Goal: Information Seeking & Learning: Check status

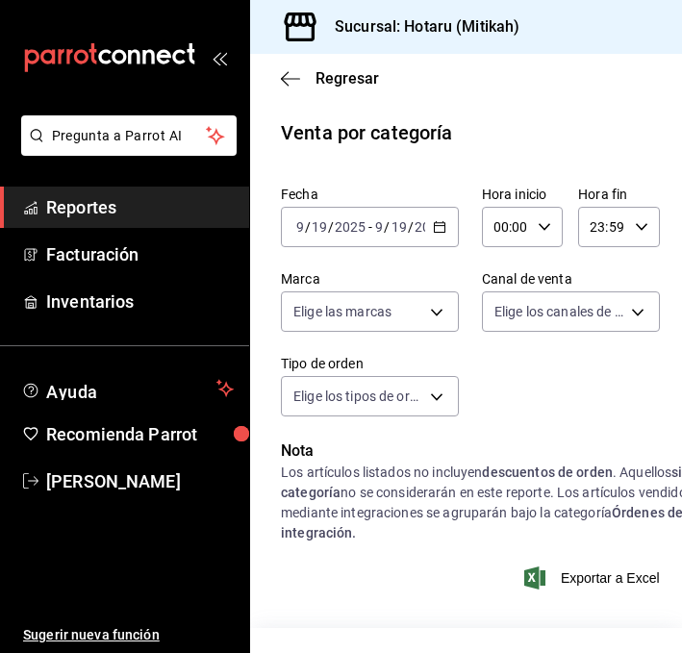
scroll to position [1176, 0]
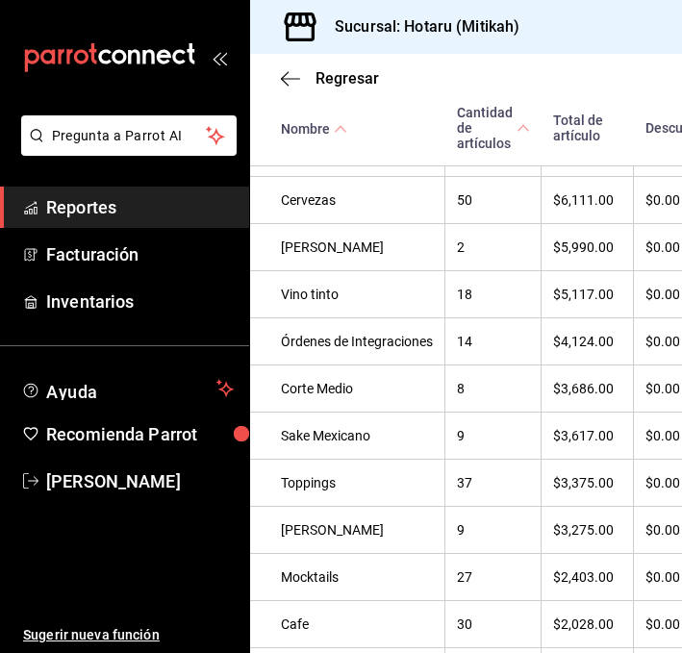
click at [288, 67] on div "Regresar" at bounding box center [466, 78] width 432 height 49
click at [288, 69] on span "Regresar" at bounding box center [330, 78] width 98 height 18
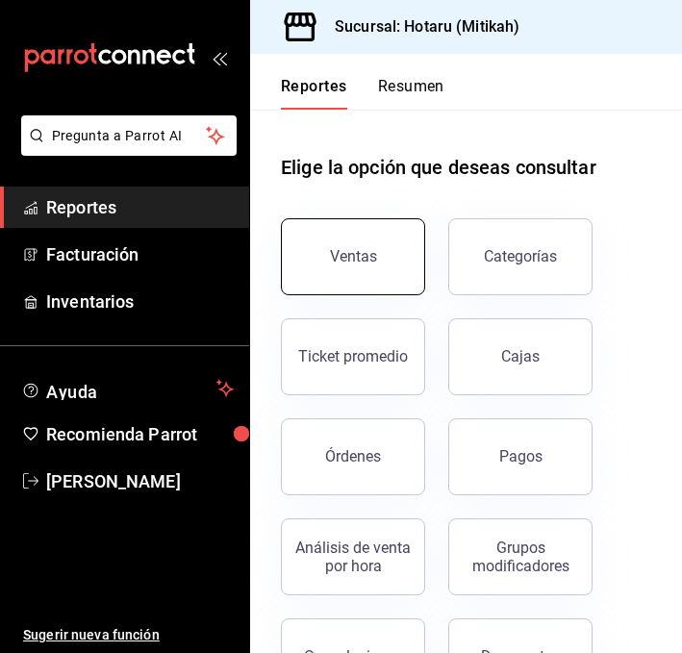
click at [350, 234] on button "Ventas" at bounding box center [353, 256] width 144 height 77
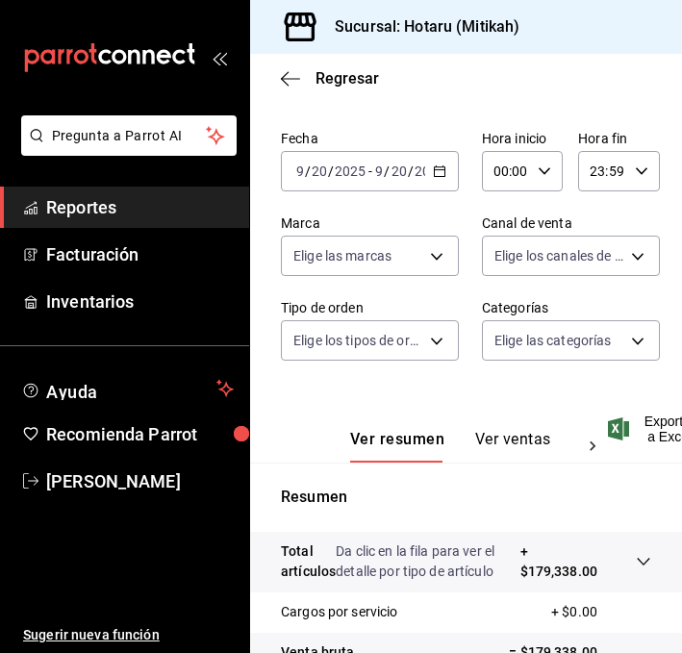
scroll to position [102, 0]
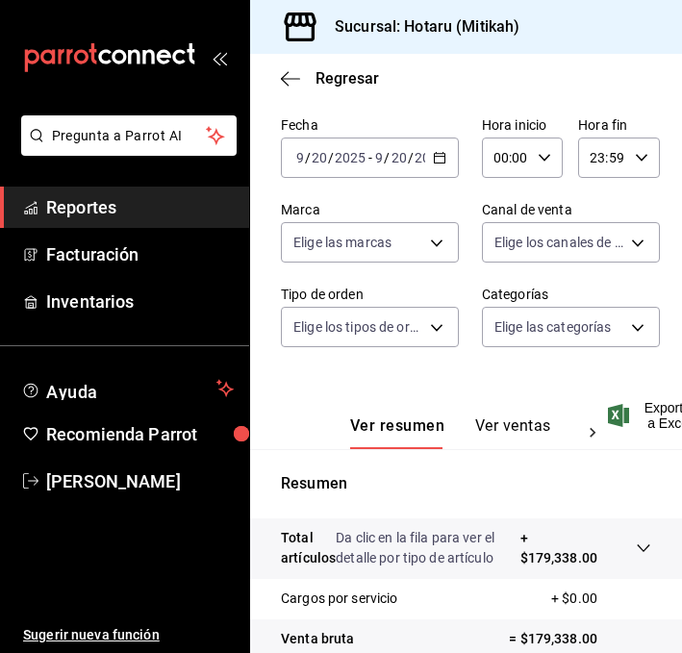
click at [440, 158] on icon "button" at bounding box center [439, 157] width 13 height 13
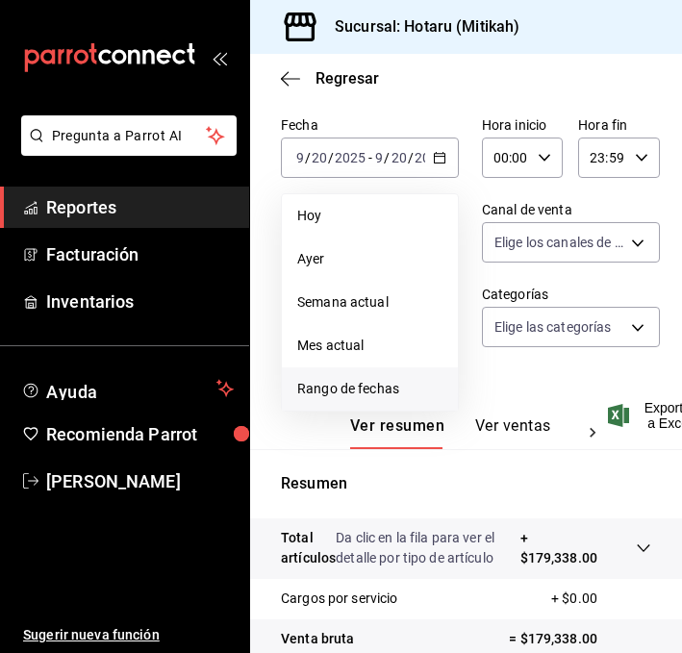
click at [328, 383] on span "Rango de fechas" at bounding box center [369, 389] width 145 height 20
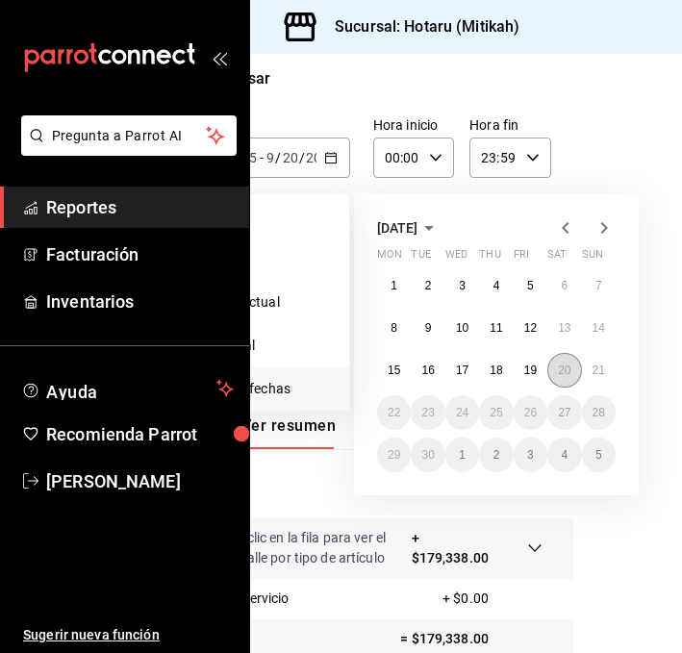
click at [565, 369] on abbr "20" at bounding box center [564, 369] width 12 height 13
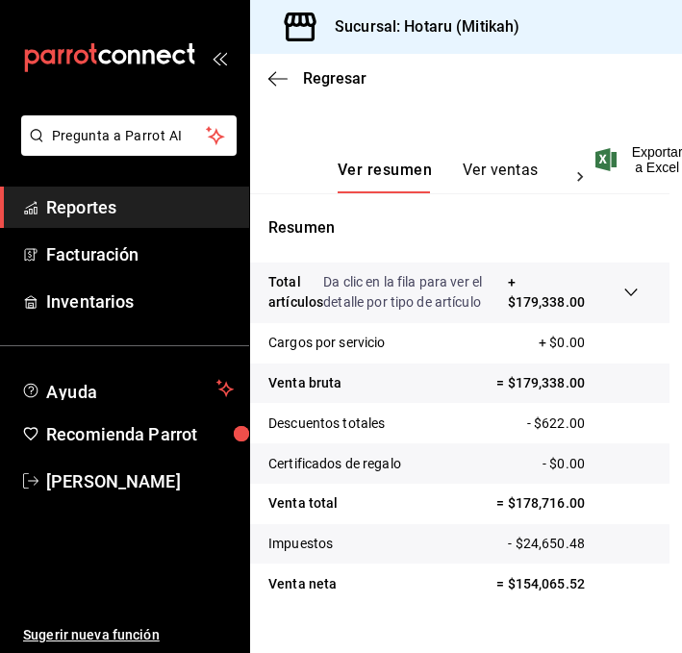
scroll to position [312, 12]
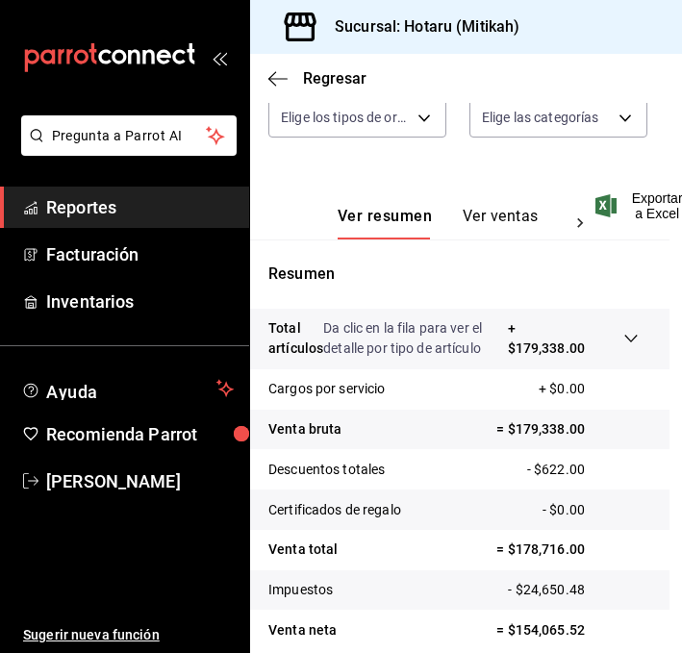
click at [507, 205] on div "Ver resumen Ver ventas Ver cargos" at bounding box center [433, 212] width 331 height 56
click at [499, 217] on button "Ver ventas" at bounding box center [500, 223] width 76 height 33
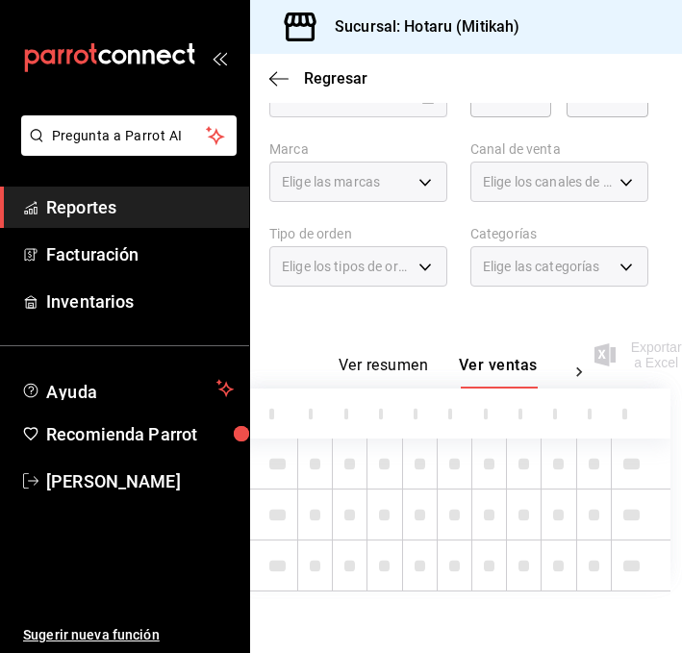
scroll to position [162, 12]
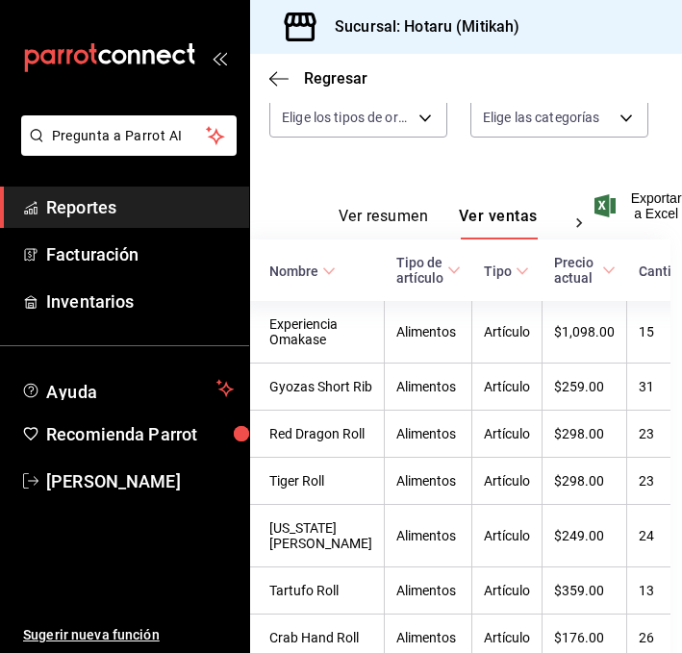
click at [316, 266] on div "Nombre" at bounding box center [293, 270] width 49 height 15
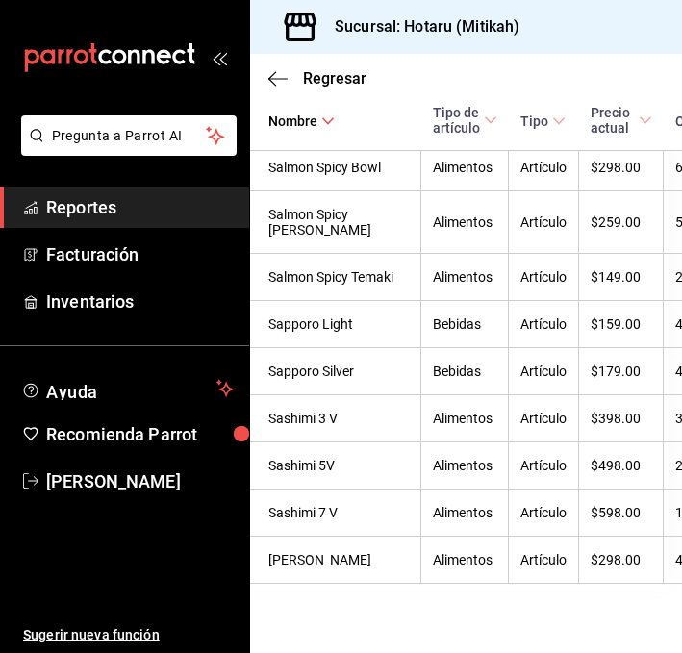
scroll to position [6606, 12]
click at [273, 76] on icon "button" at bounding box center [277, 78] width 19 height 17
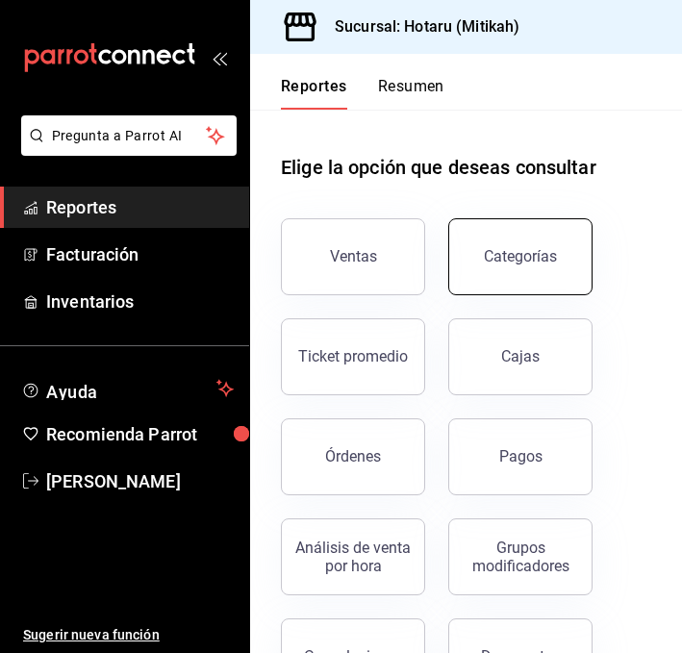
click at [535, 277] on button "Categorías" at bounding box center [520, 256] width 144 height 77
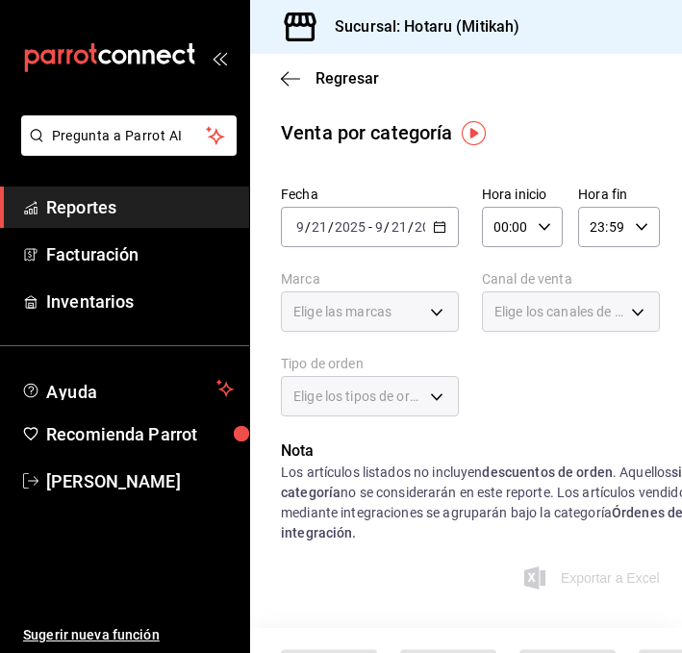
click at [442, 230] on icon "button" at bounding box center [439, 226] width 13 height 13
click at [425, 225] on div "2025-09-21 9 / 21 / 2025 - 2025-09-21 9 / 21 / 2025" at bounding box center [370, 227] width 178 height 40
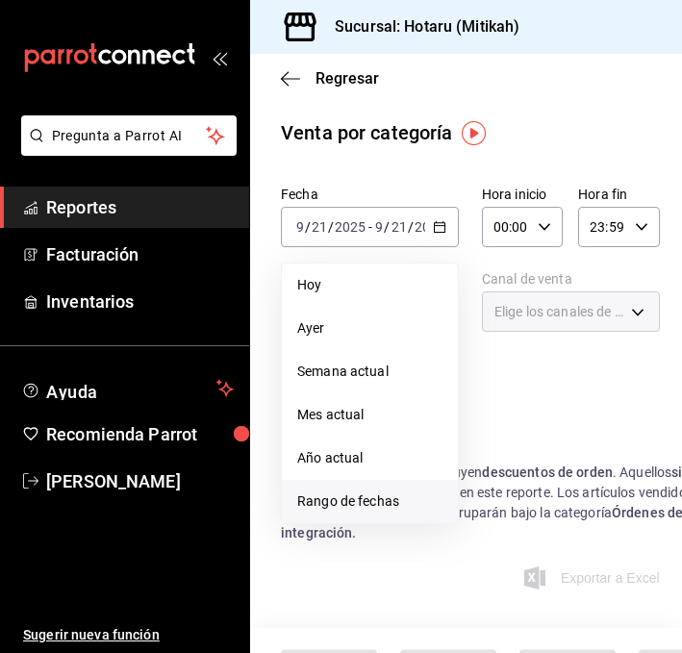
click at [331, 503] on span "Rango de fechas" at bounding box center [369, 501] width 145 height 20
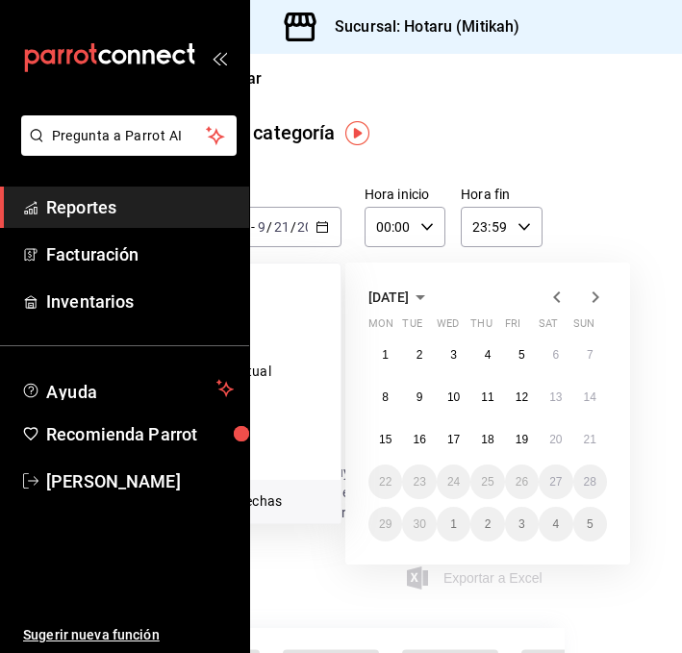
scroll to position [0, 116]
click at [562, 437] on button "20" at bounding box center [556, 439] width 34 height 35
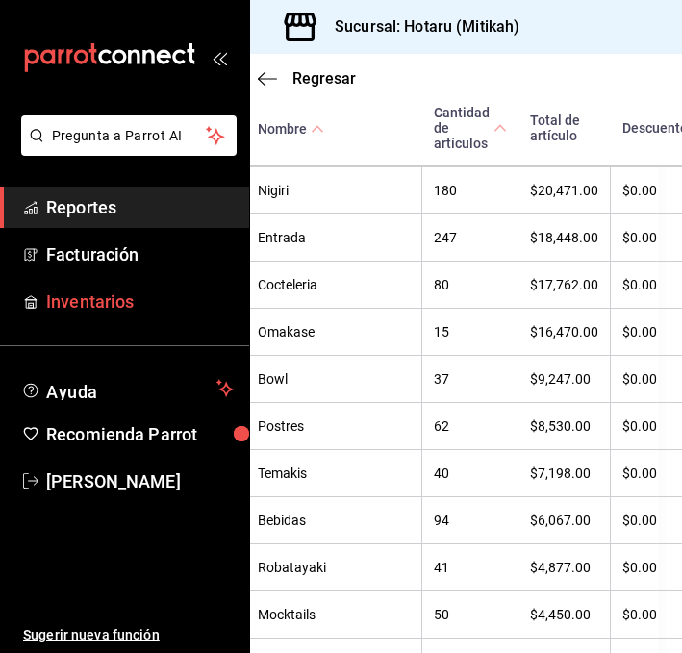
scroll to position [621, 23]
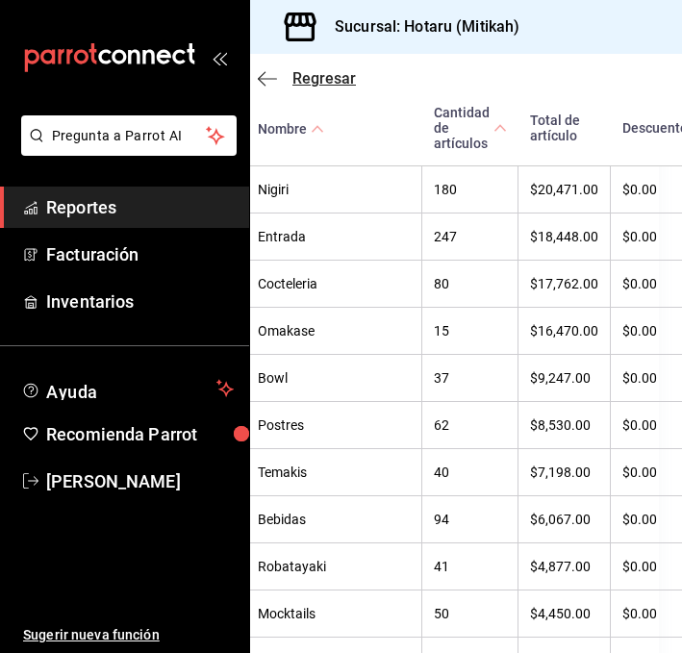
click at [260, 80] on icon "button" at bounding box center [262, 78] width 8 height 14
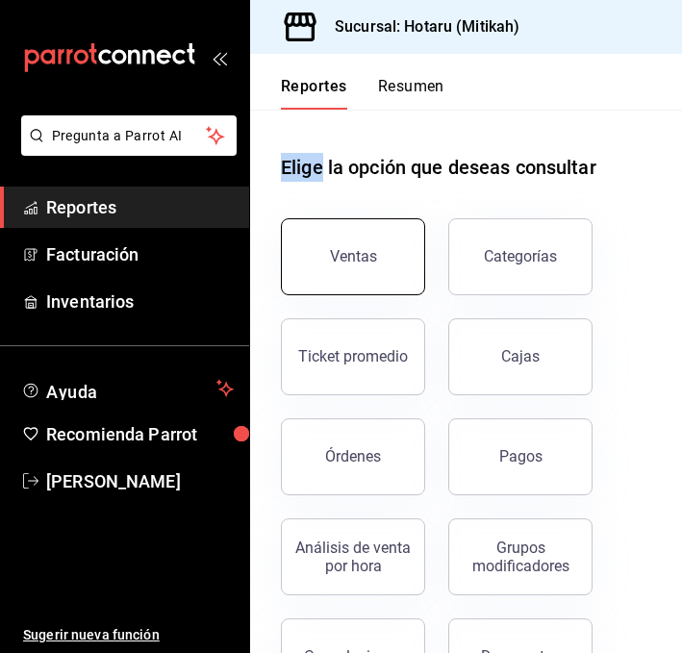
click at [351, 259] on div "Ventas" at bounding box center [353, 256] width 47 height 18
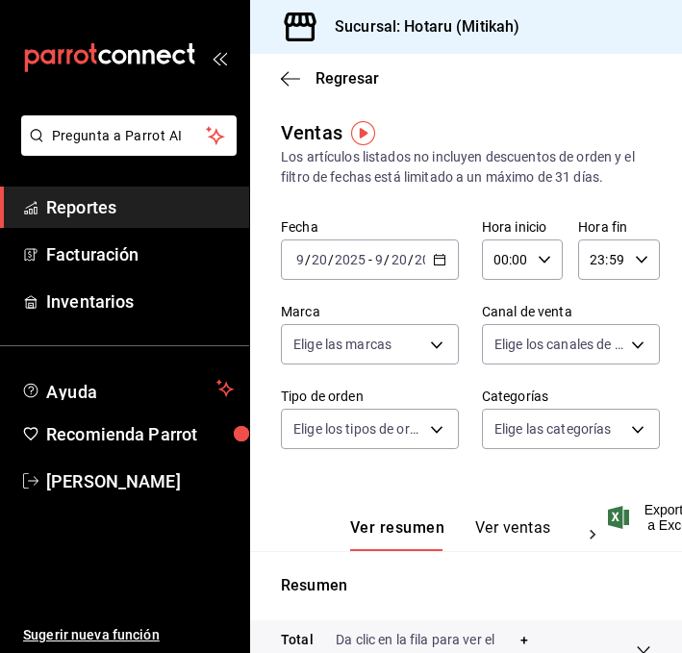
click at [438, 256] on icon "button" at bounding box center [439, 259] width 13 height 13
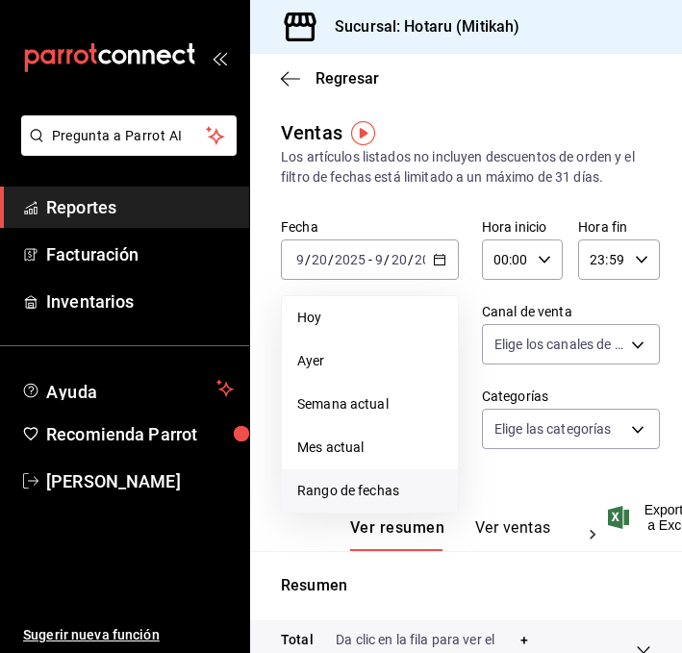
click at [331, 492] on span "Rango de fechas" at bounding box center [369, 491] width 145 height 20
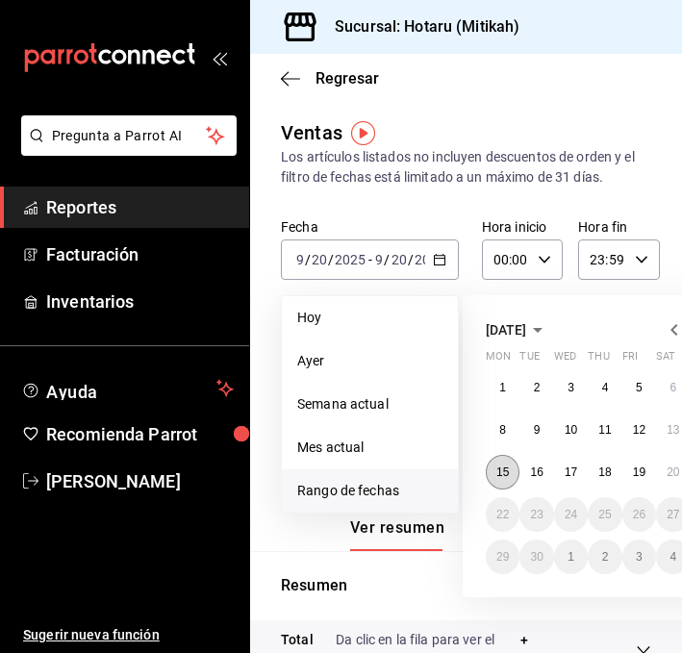
click at [497, 460] on button "15" at bounding box center [503, 472] width 34 height 35
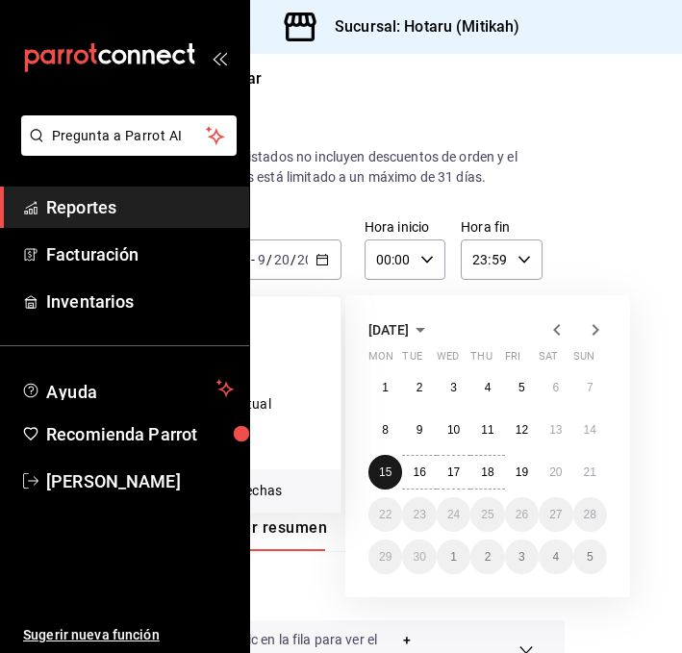
scroll to position [0, 116]
click at [594, 475] on abbr "21" at bounding box center [591, 471] width 12 height 13
click at [384, 471] on abbr "15" at bounding box center [386, 471] width 12 height 13
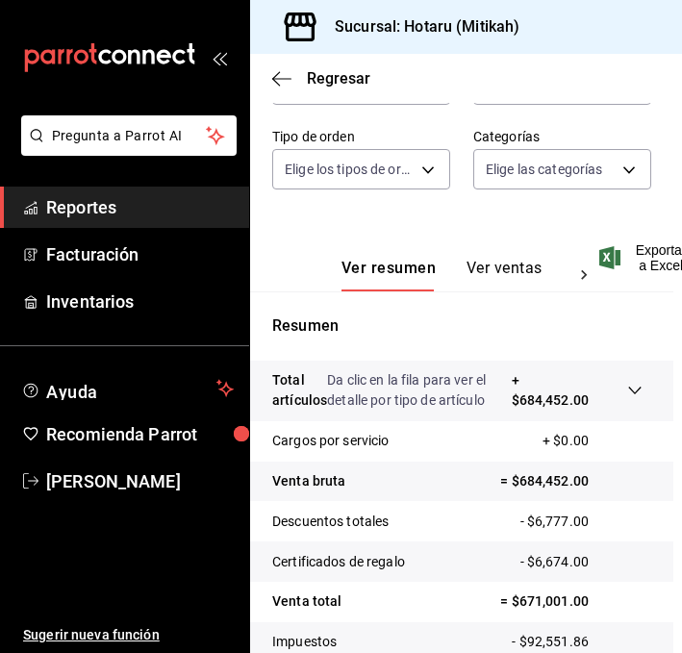
scroll to position [290, 9]
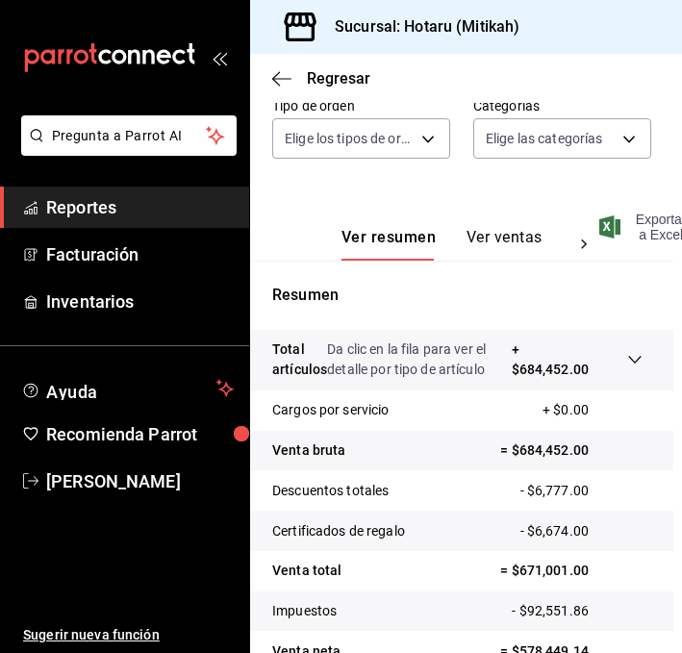
click at [661, 229] on span "Exportar a Excel" at bounding box center [645, 227] width 84 height 31
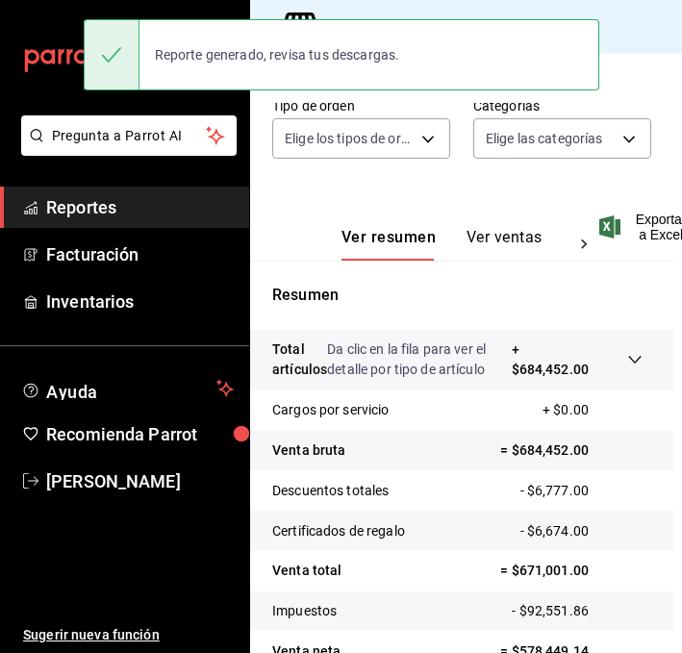
click at [501, 246] on button "Ver ventas" at bounding box center [504, 244] width 76 height 33
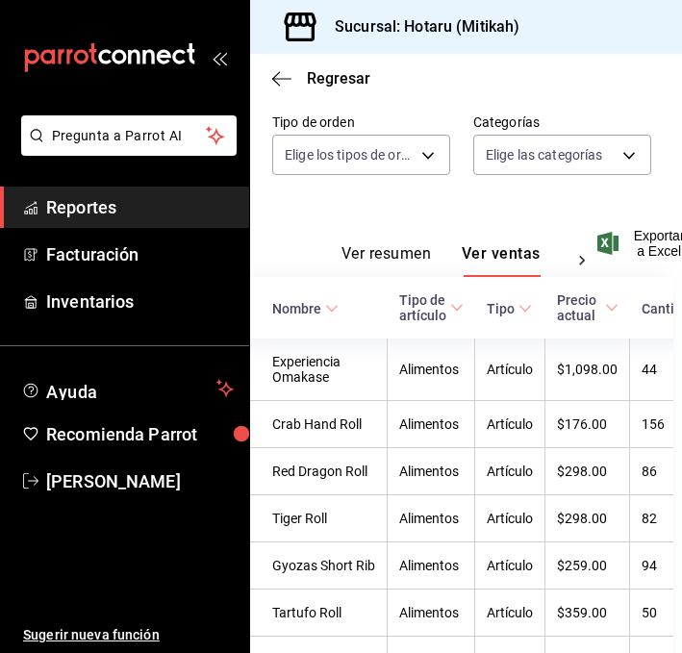
scroll to position [283, 9]
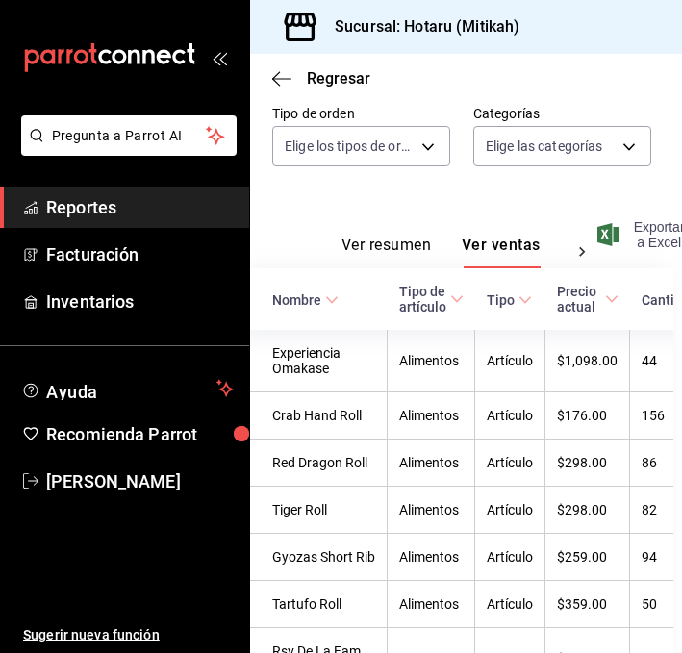
click at [645, 226] on span "Exportar a Excel" at bounding box center [643, 234] width 84 height 31
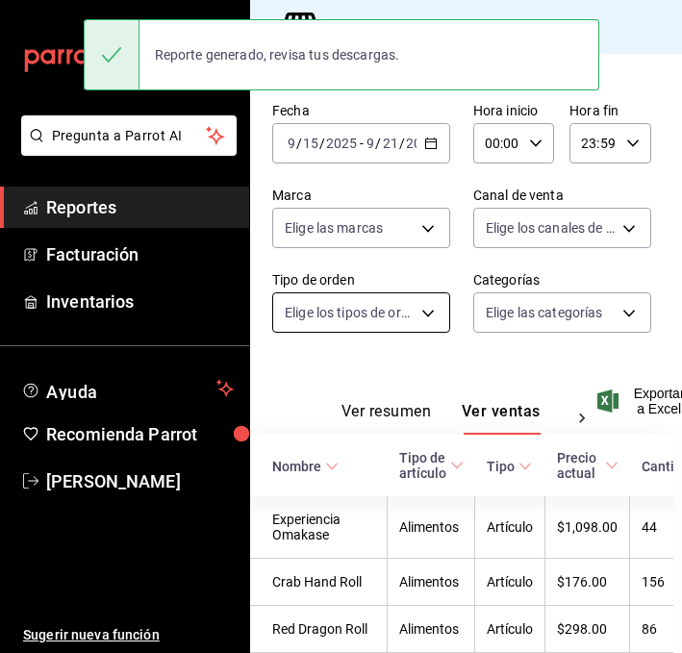
scroll to position [119, 9]
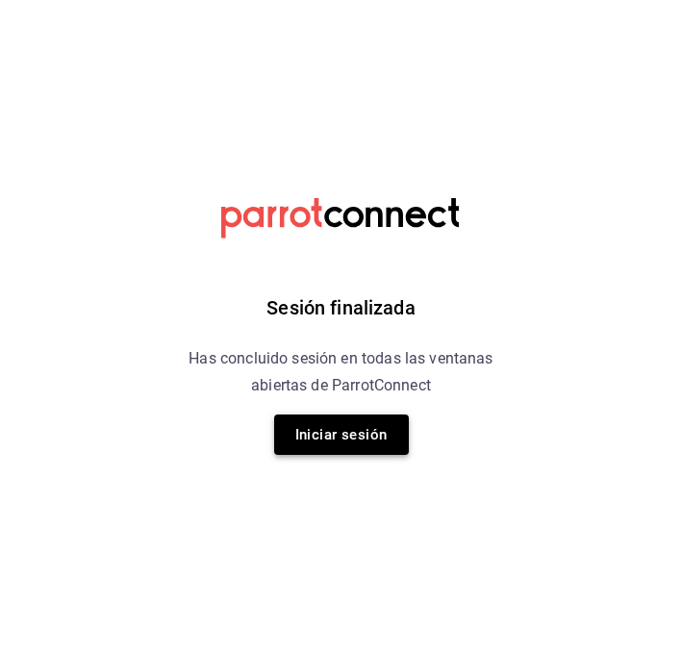
click at [329, 437] on button "Iniciar sesión" at bounding box center [341, 434] width 135 height 40
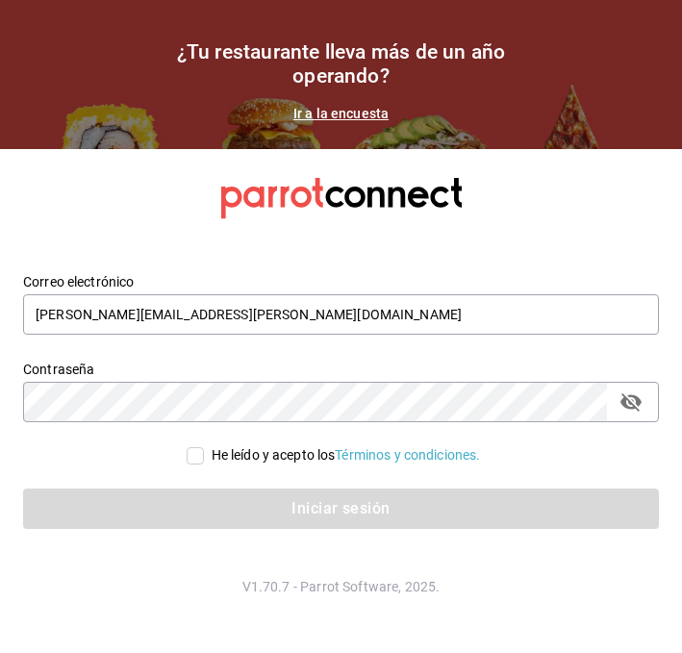
click at [190, 451] on input "He leído y acepto los Términos y condiciones." at bounding box center [195, 455] width 17 height 17
checkbox input "true"
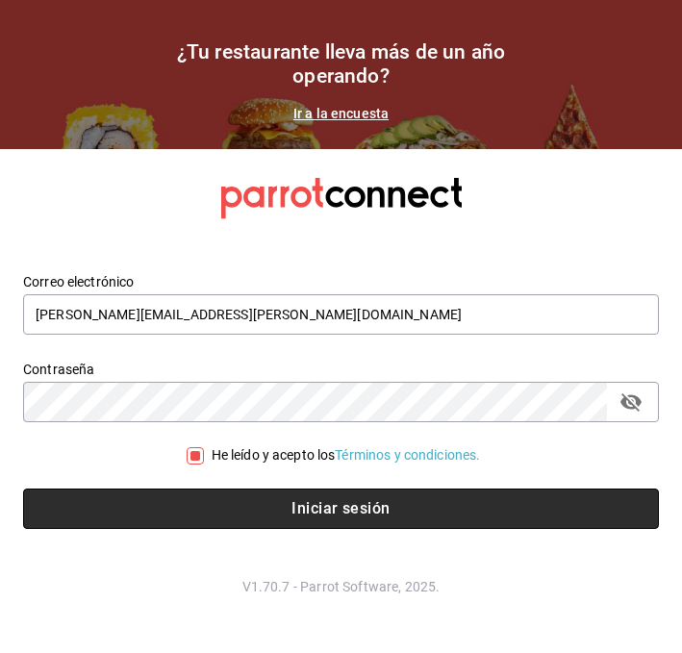
click at [147, 502] on button "Iniciar sesión" at bounding box center [341, 508] width 636 height 40
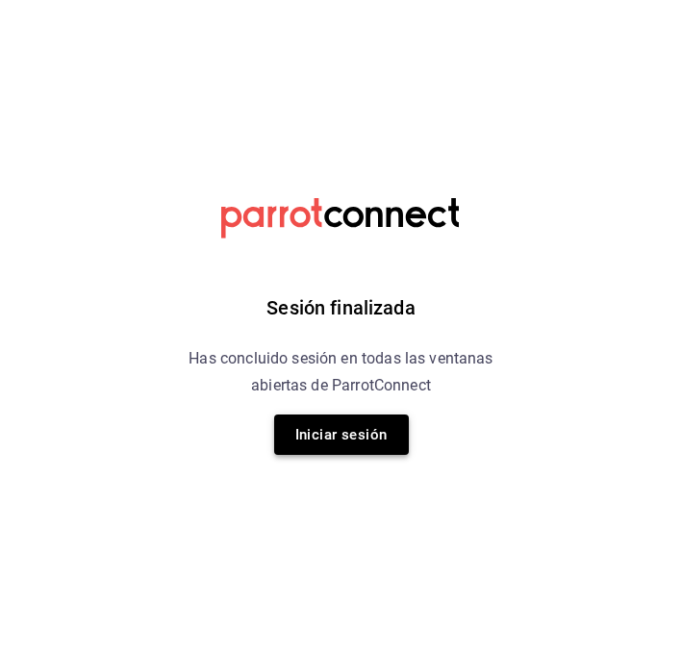
click at [307, 437] on button "Iniciar sesión" at bounding box center [341, 434] width 135 height 40
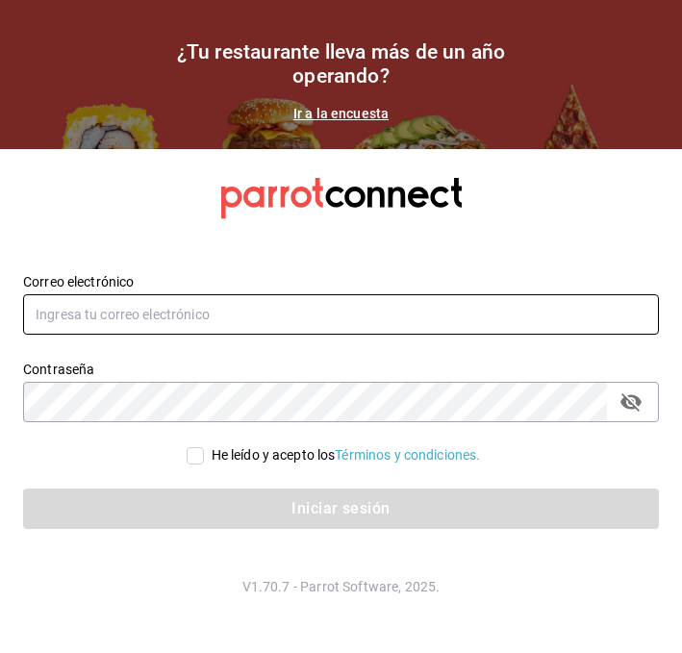
type input "[PERSON_NAME][EMAIL_ADDRESS][PERSON_NAME][DOMAIN_NAME]"
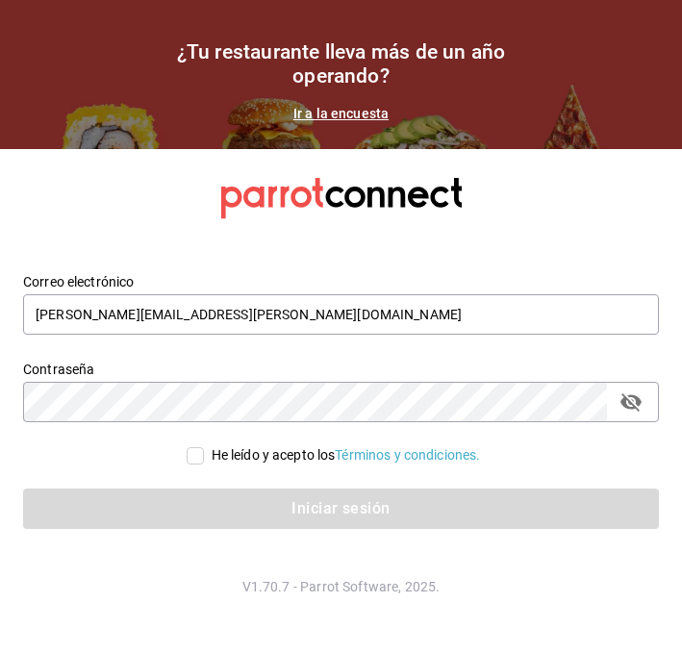
click at [243, 457] on div "He leído y acepto los Términos y condiciones." at bounding box center [346, 455] width 269 height 20
click at [204, 457] on input "He leído y acepto los Términos y condiciones." at bounding box center [195, 455] width 17 height 17
checkbox input "true"
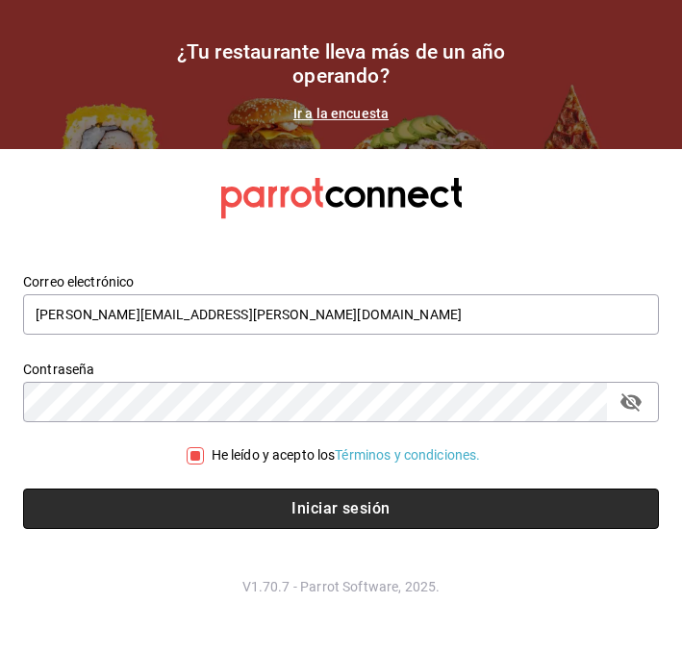
click at [197, 491] on button "Iniciar sesión" at bounding box center [341, 508] width 636 height 40
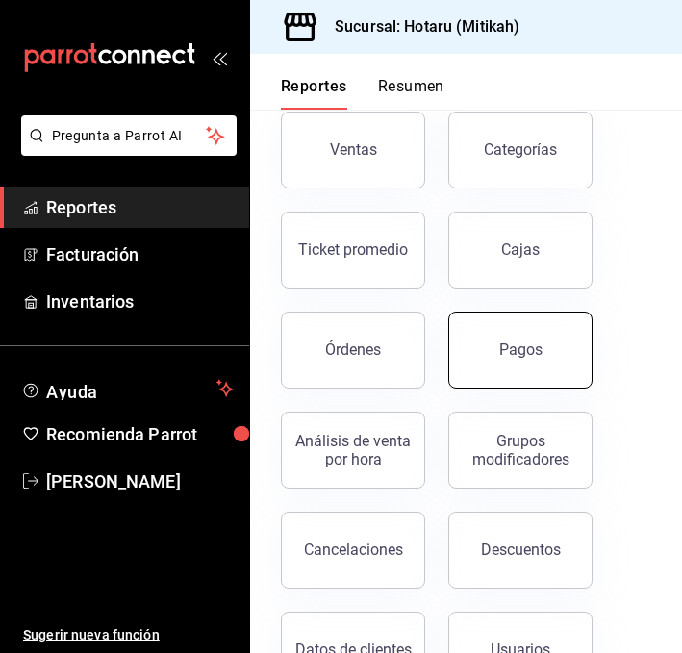
scroll to position [137, 0]
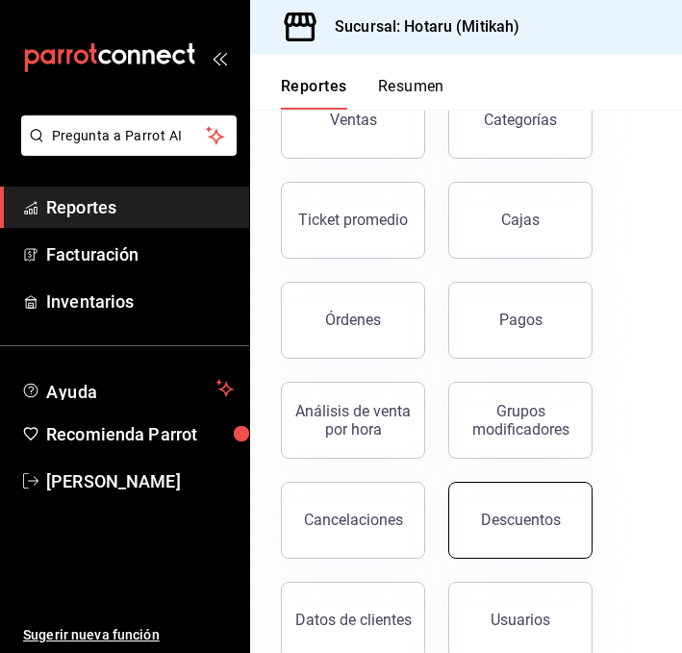
click at [495, 523] on div "Descuentos" at bounding box center [521, 520] width 80 height 18
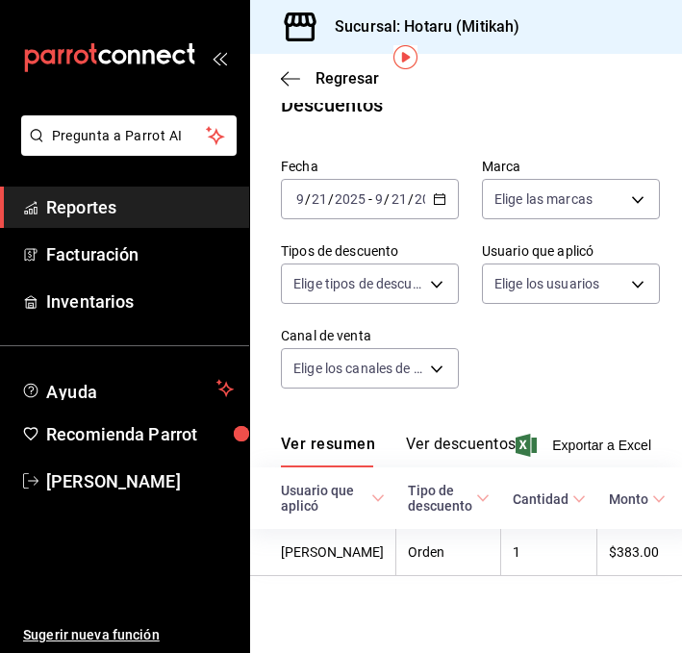
scroll to position [76, 0]
click at [437, 192] on icon "button" at bounding box center [439, 198] width 13 height 13
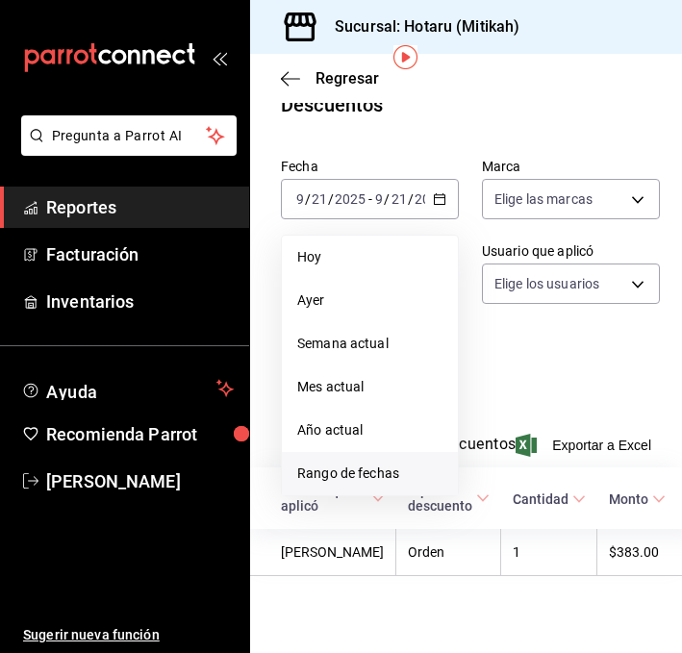
click at [336, 463] on span "Rango de fechas" at bounding box center [369, 473] width 145 height 20
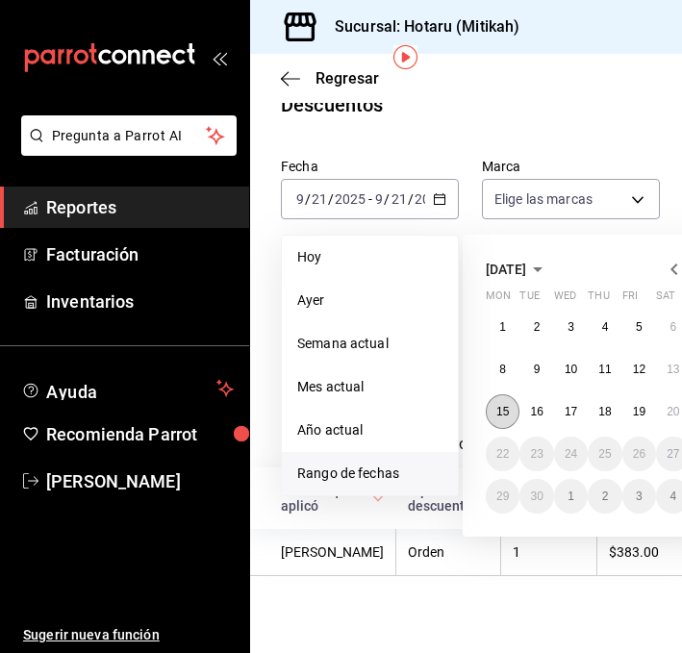
click at [506, 394] on button "15" at bounding box center [503, 411] width 34 height 35
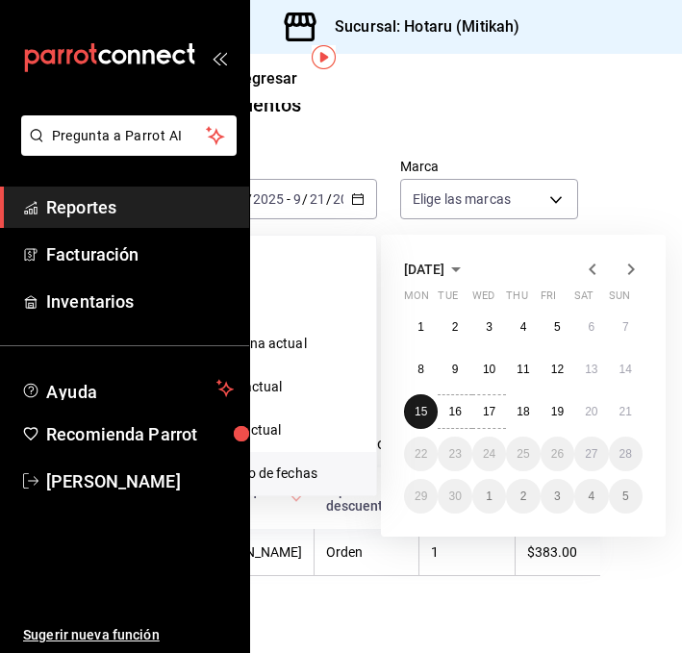
scroll to position [76, 117]
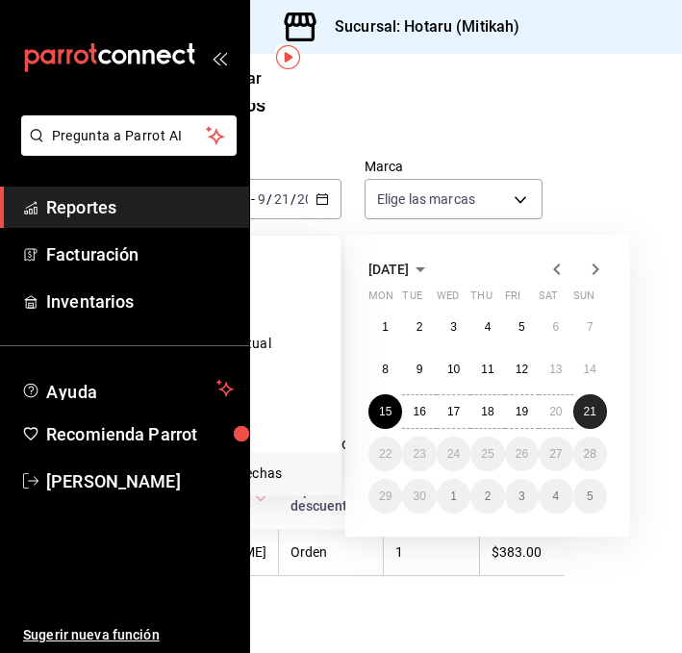
click at [579, 394] on button "21" at bounding box center [590, 411] width 34 height 35
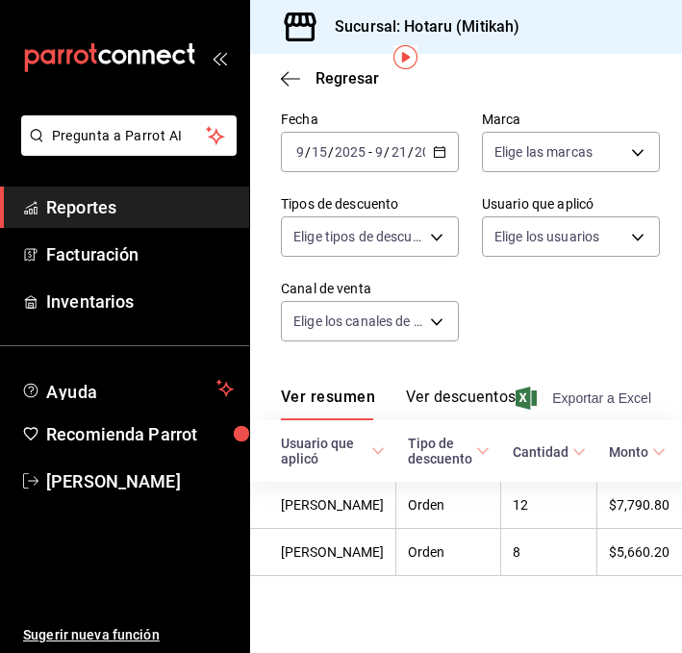
click at [591, 397] on span "Exportar a Excel" at bounding box center [585, 398] width 132 height 23
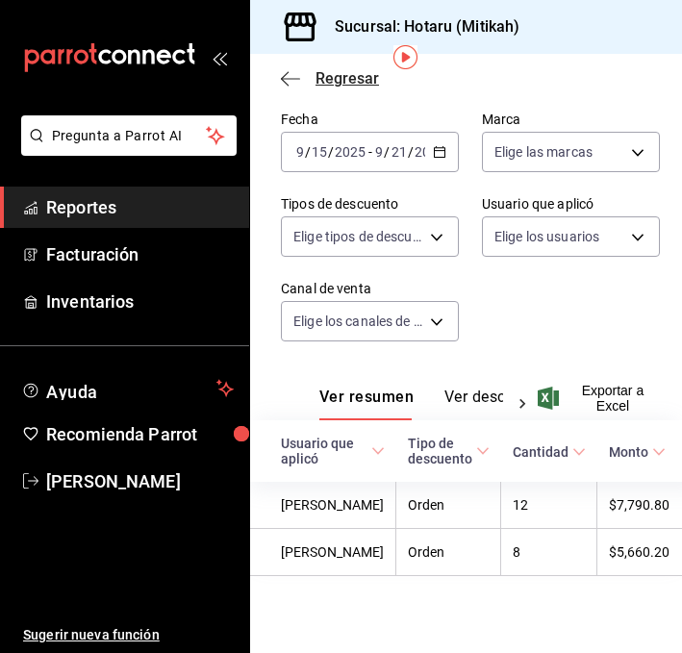
click at [284, 78] on icon "button" at bounding box center [290, 78] width 19 height 1
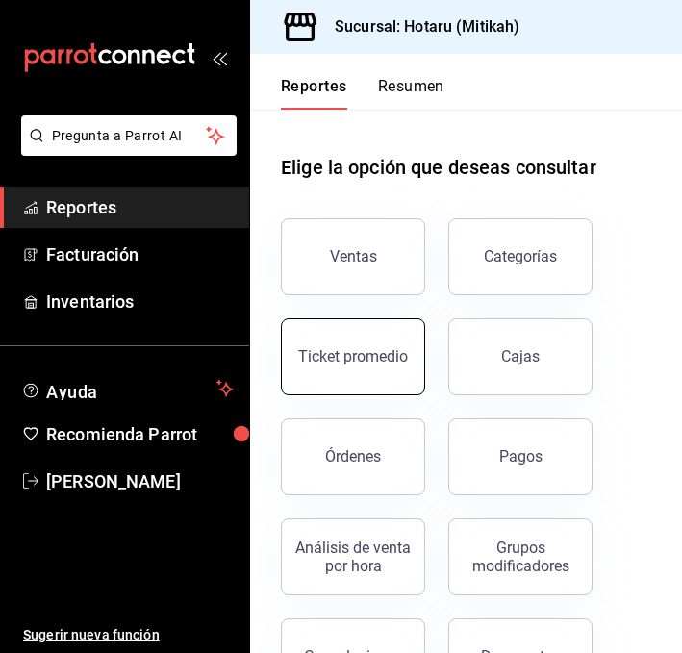
click at [360, 342] on button "Ticket promedio" at bounding box center [353, 356] width 144 height 77
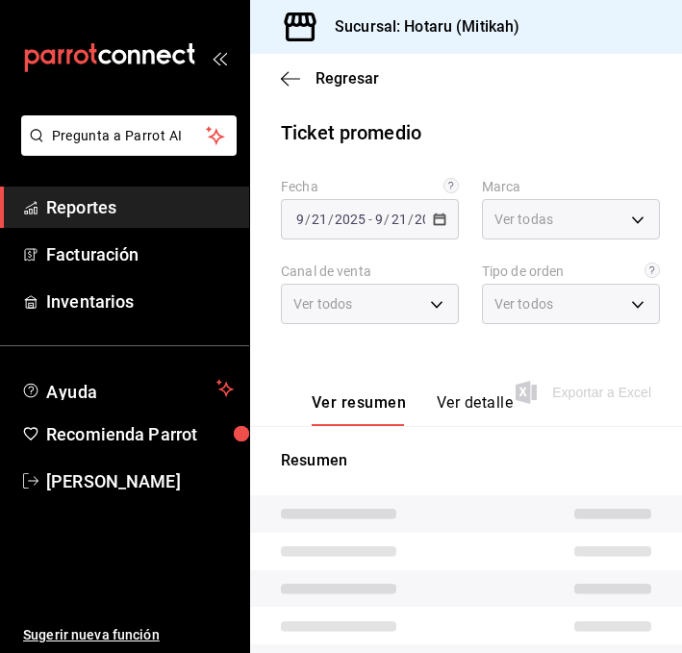
type input "d84d5940-0e8c-40c5-88cd-2414b97e757c,77dc4db3-90d9-43b8-a5d3-75604ed845df"
type input "PARROT,UBER_EATS,RAPPI,DIDI_FOOD,ONLINE"
type input "232f28ad-bc18-4a04-957a-f0432ae16c57,006b1dc0-249d-4bce-a504-d02779cdffcd,EXTER…"
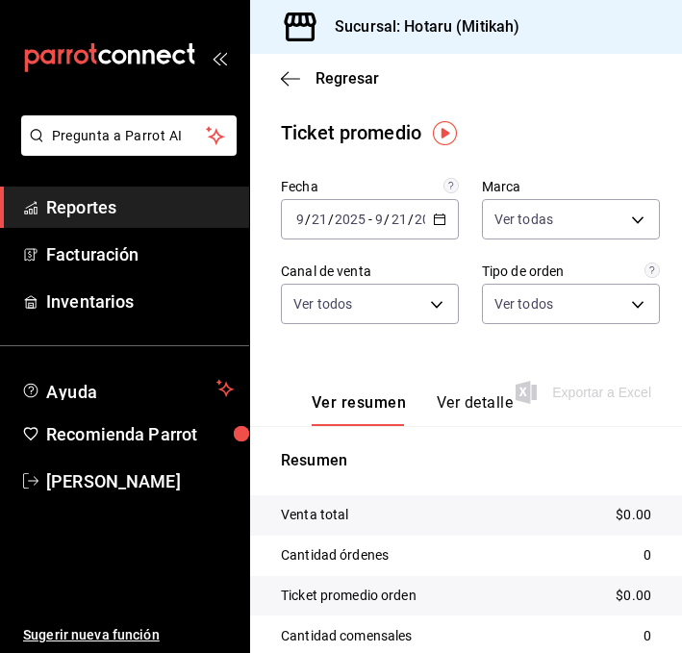
click at [444, 223] on \(Stroke\) "button" at bounding box center [440, 219] width 12 height 11
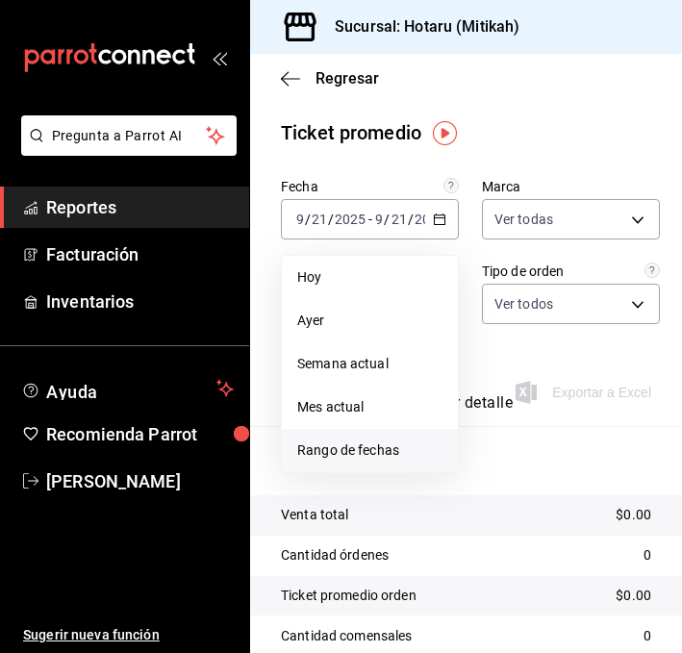
click at [320, 444] on span "Rango de fechas" at bounding box center [369, 450] width 145 height 20
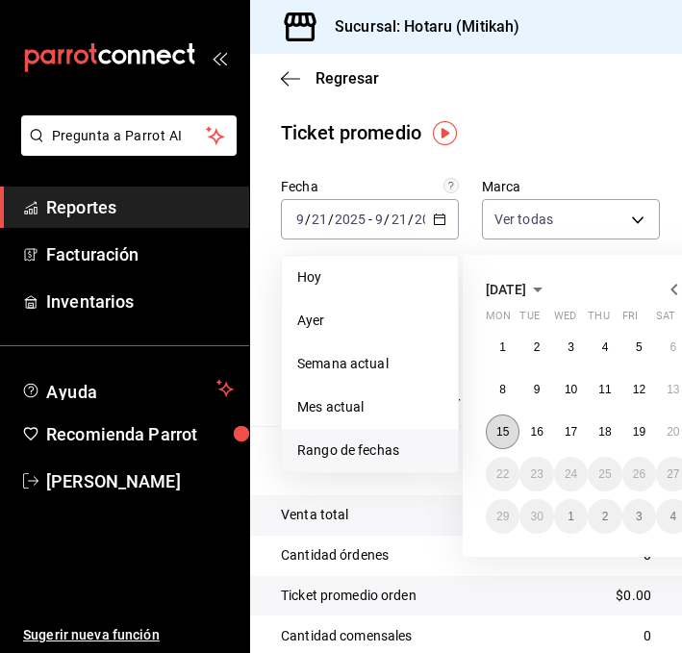
click at [497, 435] on abbr "15" at bounding box center [502, 431] width 12 height 13
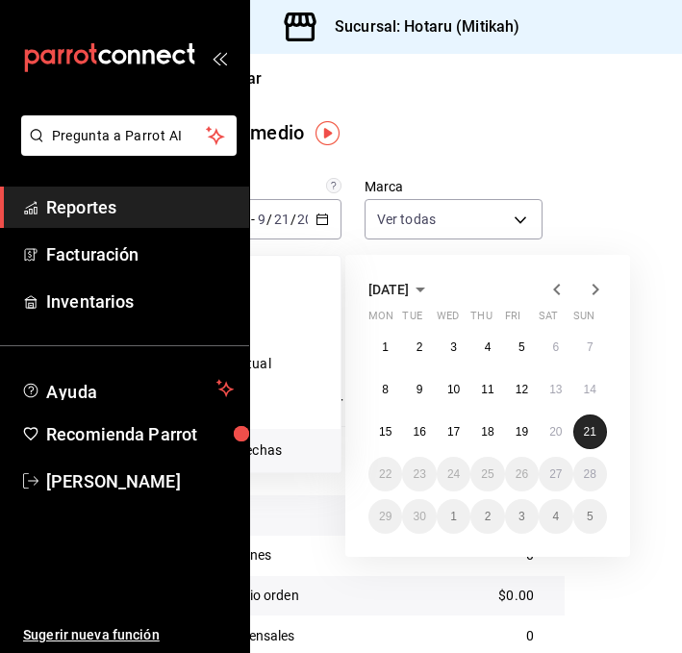
click at [583, 439] on button "21" at bounding box center [590, 431] width 34 height 35
click at [387, 415] on button "15" at bounding box center [385, 431] width 34 height 35
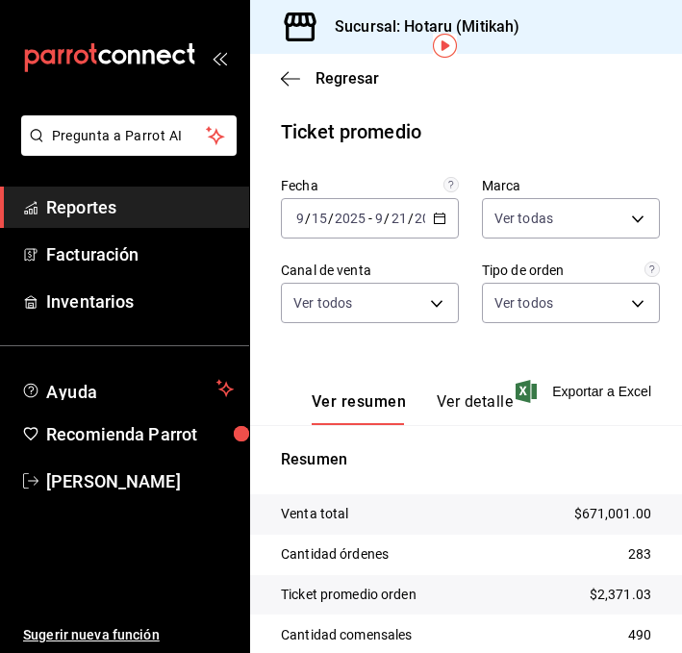
scroll to position [0, 0]
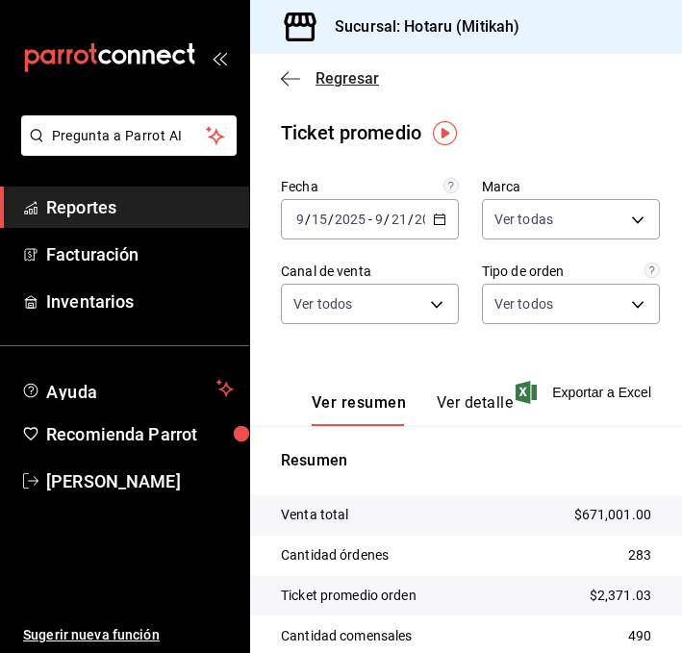
click at [287, 74] on icon "button" at bounding box center [290, 78] width 19 height 17
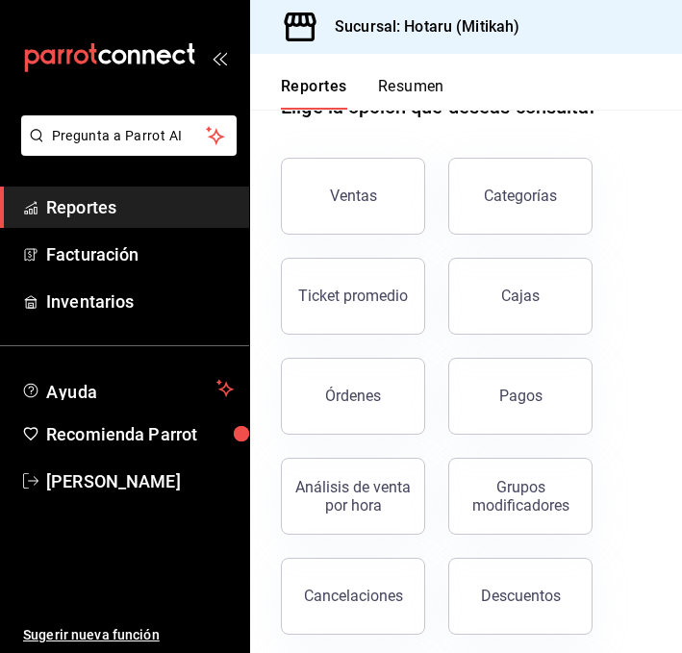
scroll to position [56, 0]
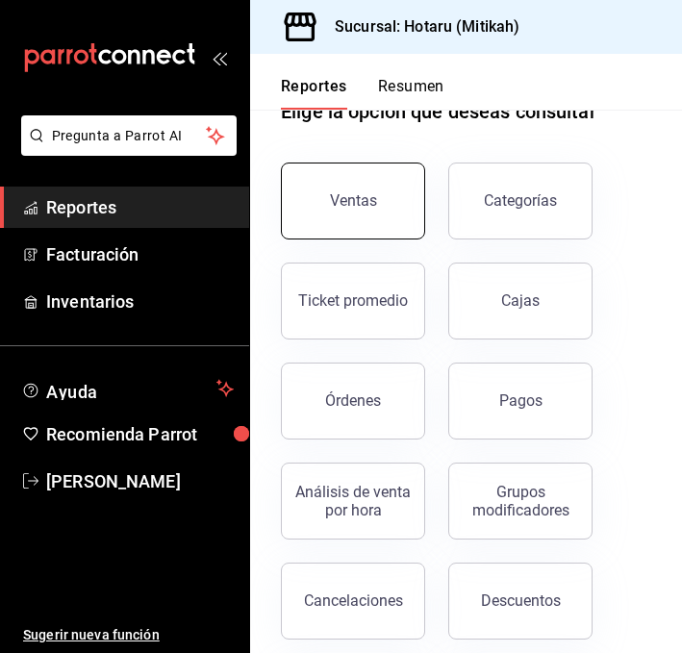
click at [316, 192] on button "Ventas" at bounding box center [353, 200] width 144 height 77
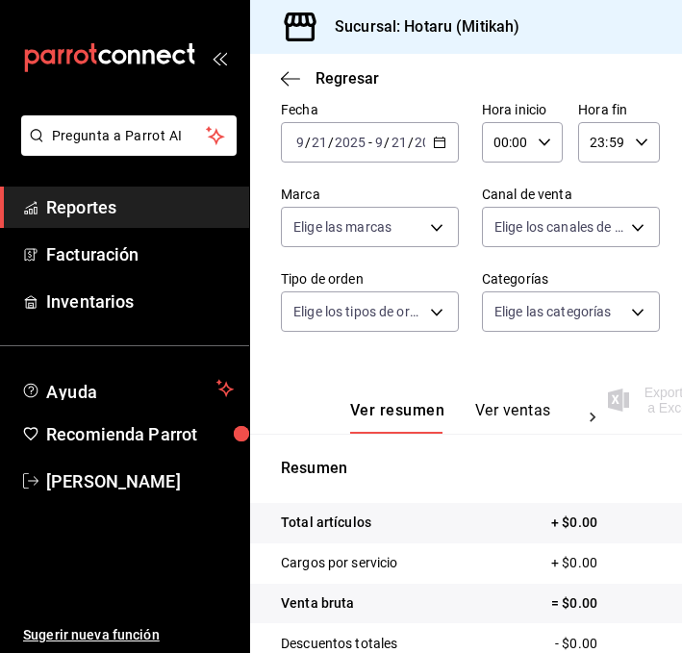
scroll to position [115, 0]
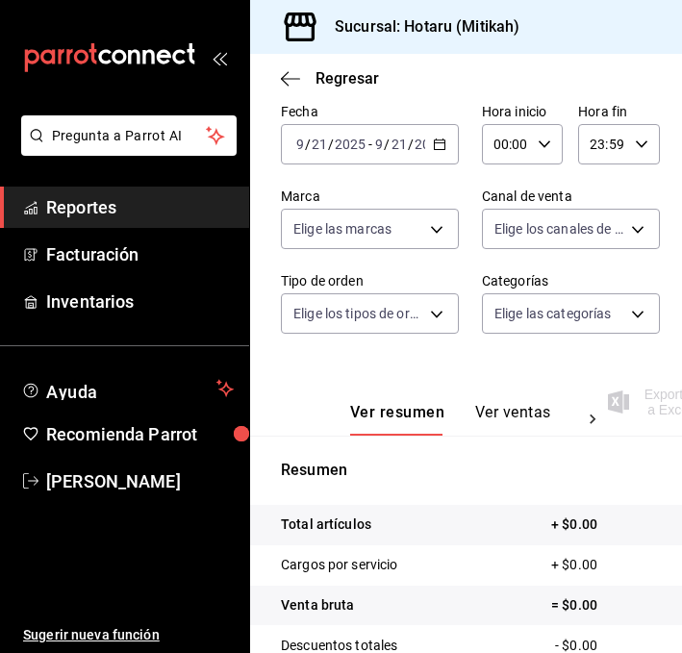
click at [441, 139] on icon "button" at bounding box center [439, 143] width 13 height 13
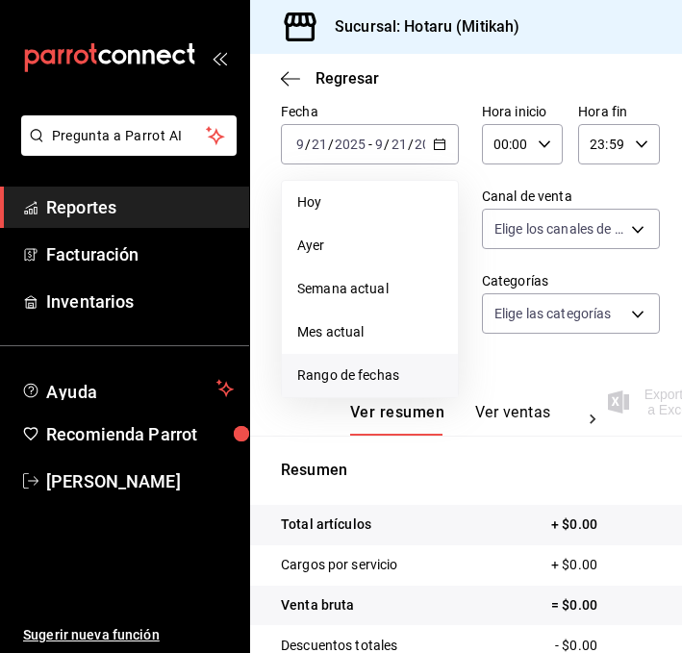
click at [362, 370] on span "Rango de fechas" at bounding box center [369, 375] width 145 height 20
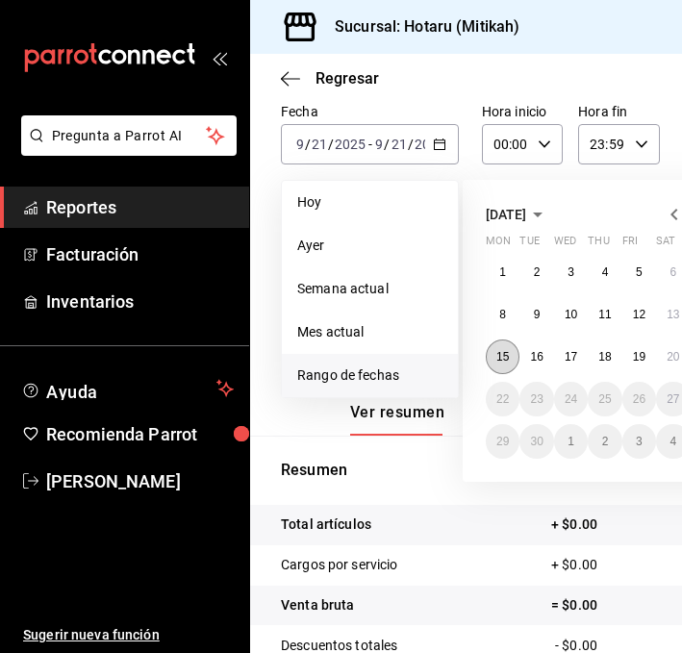
click at [500, 360] on abbr "15" at bounding box center [502, 356] width 12 height 13
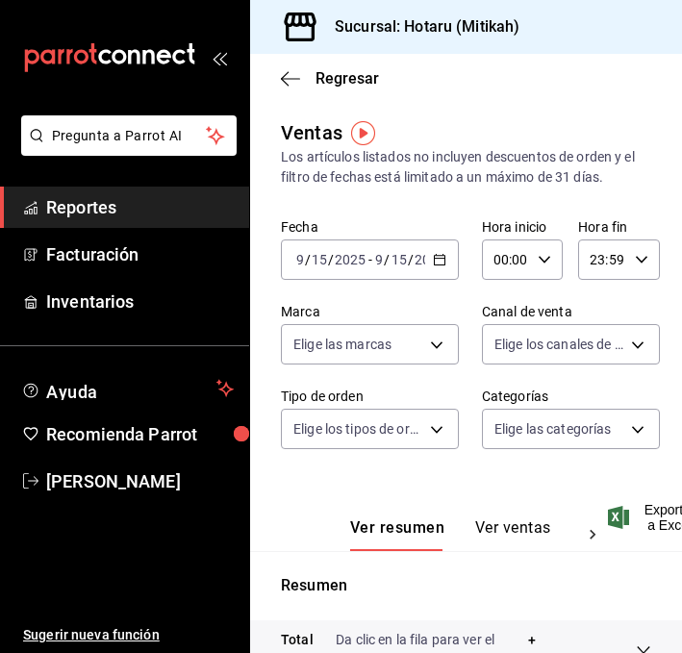
click at [442, 259] on icon "button" at bounding box center [439, 259] width 13 height 13
click at [438, 257] on icon "button" at bounding box center [439, 259] width 13 height 13
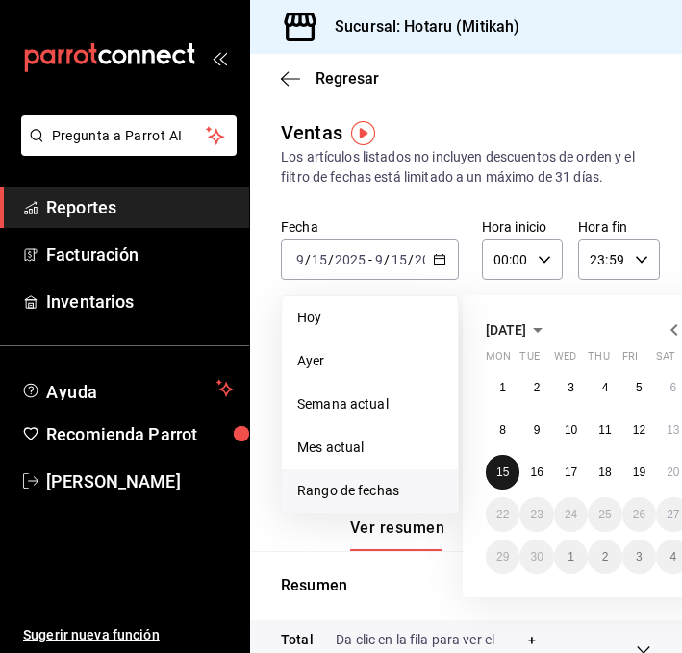
click at [506, 472] on abbr "15" at bounding box center [502, 471] width 12 height 13
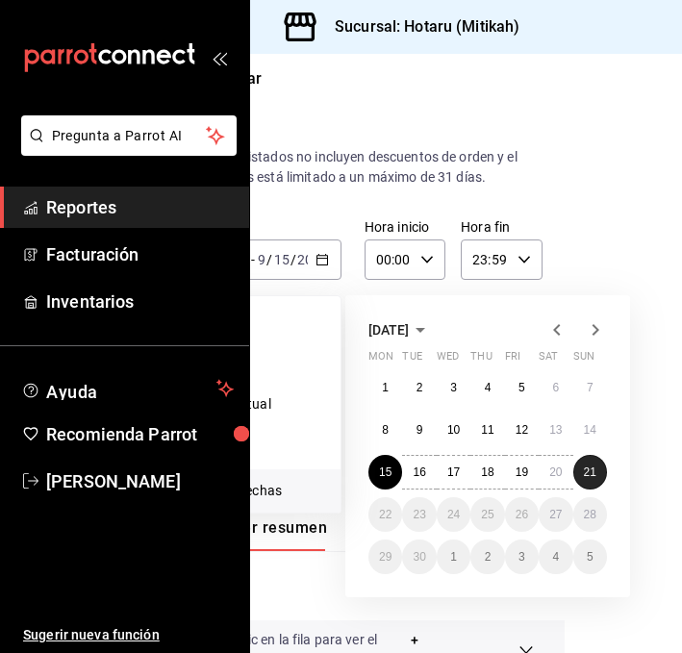
click at [577, 478] on button "21" at bounding box center [590, 472] width 34 height 35
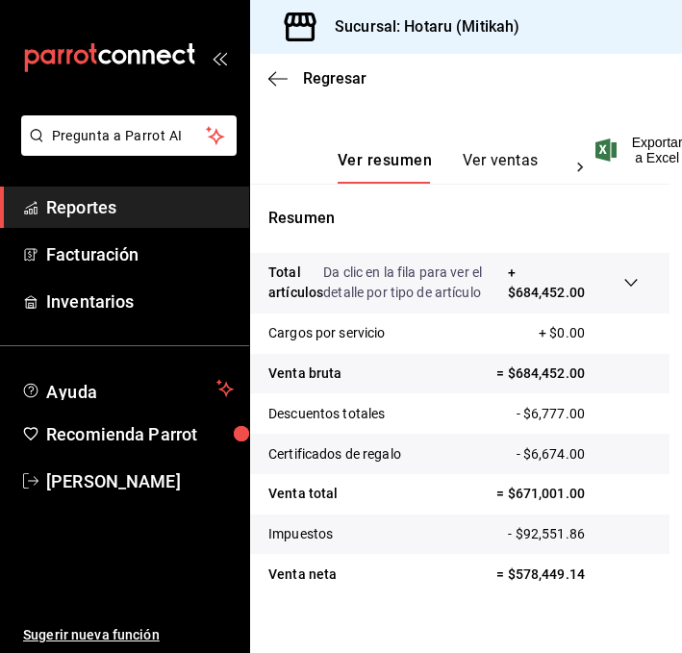
scroll to position [393, 12]
